Goal: Transaction & Acquisition: Purchase product/service

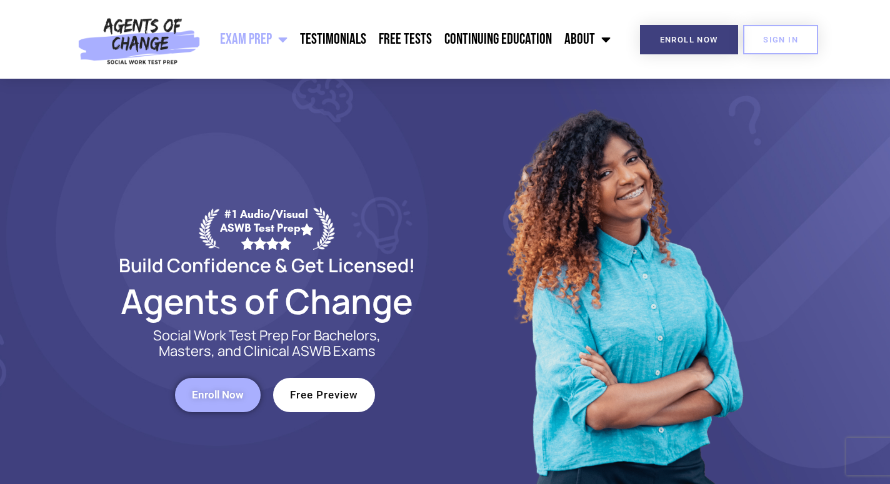
click at [219, 392] on span "Enroll Now" at bounding box center [218, 395] width 52 height 11
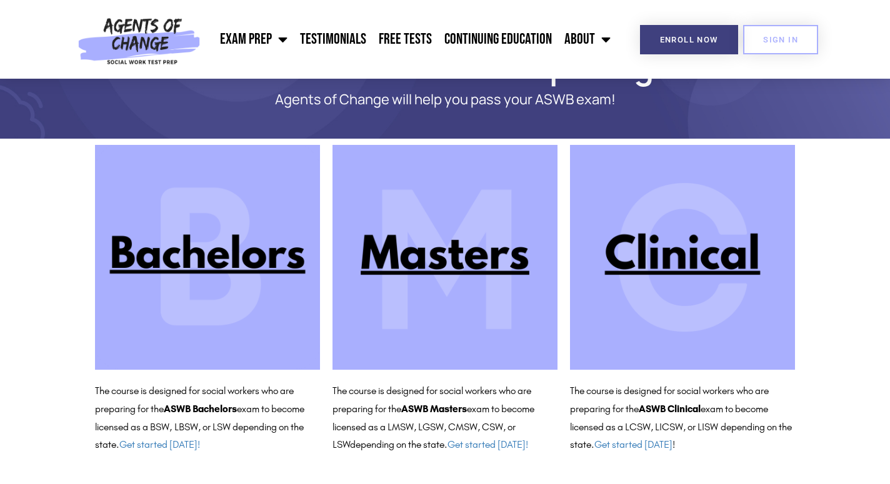
scroll to position [65, 0]
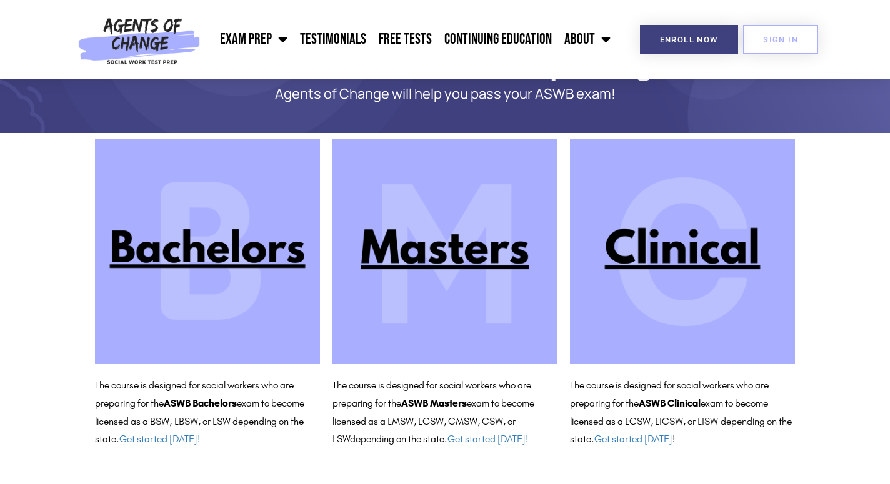
click at [698, 259] on img at bounding box center [682, 251] width 225 height 225
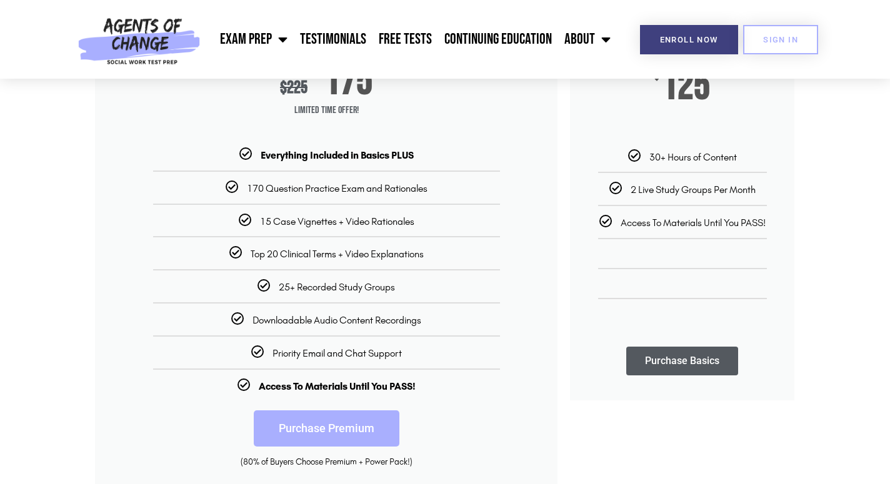
scroll to position [244, 0]
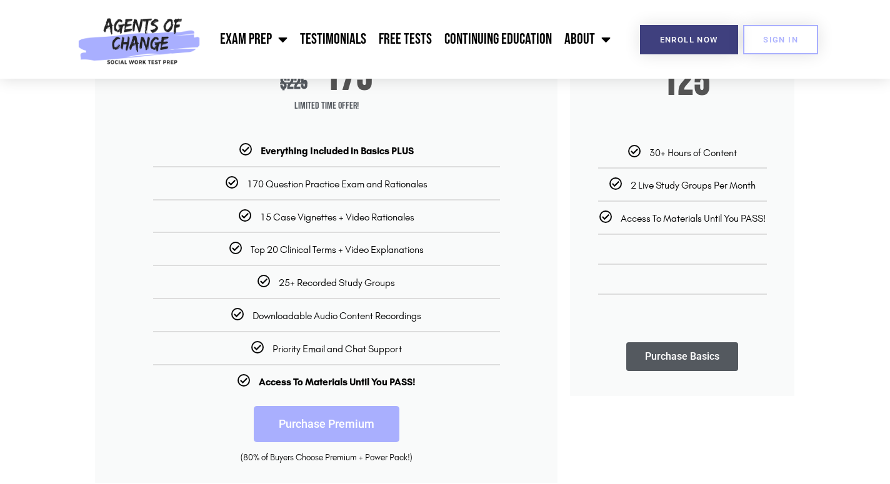
click at [344, 422] on link "Purchase Premium" at bounding box center [327, 424] width 146 height 36
